Goal: Find specific page/section: Find specific page/section

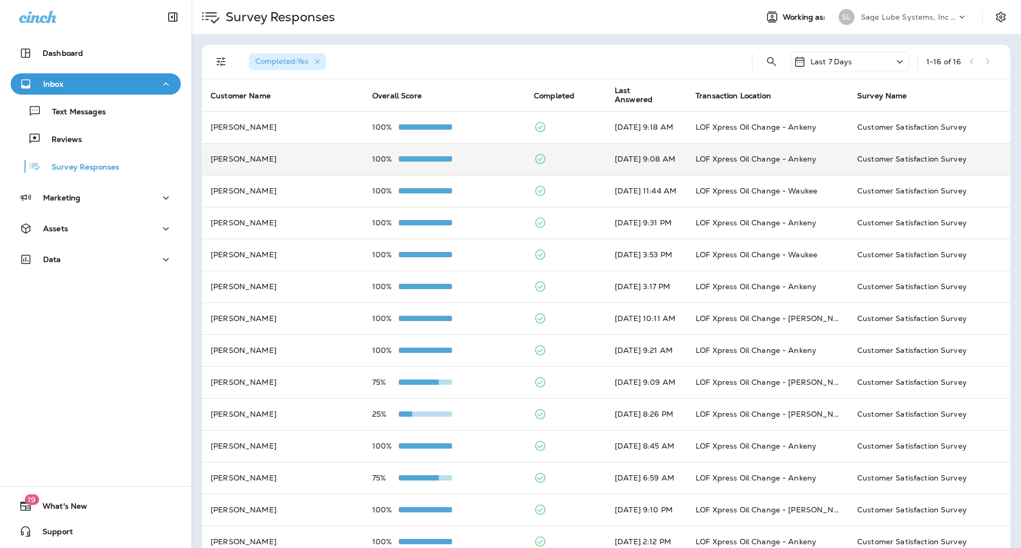
click at [460, 157] on div "100%" at bounding box center [444, 159] width 145 height 9
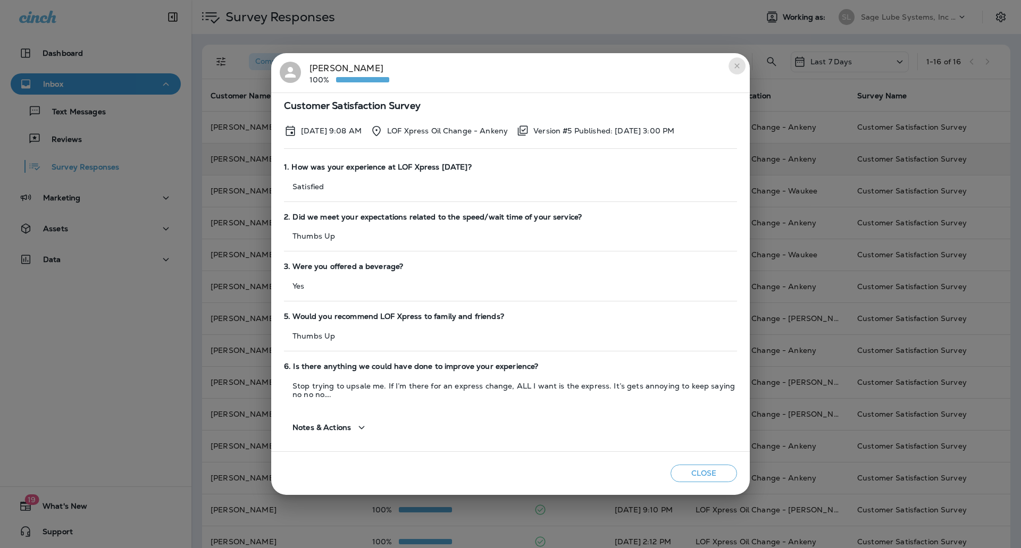
click at [739, 65] on icon "close" at bounding box center [737, 66] width 9 height 9
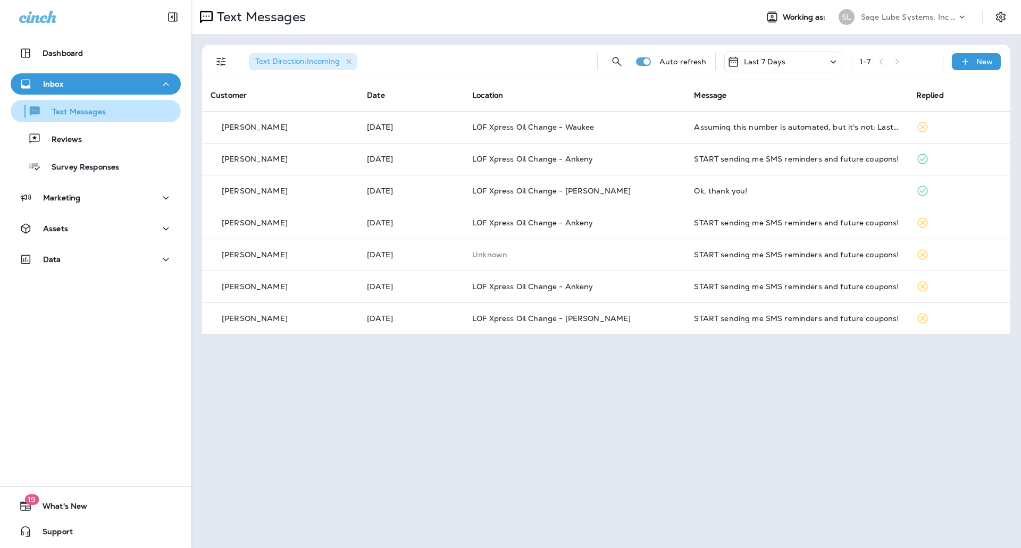
click at [76, 111] on p "Text Messages" at bounding box center [73, 112] width 64 height 10
